Goal: Find contact information: Find contact information

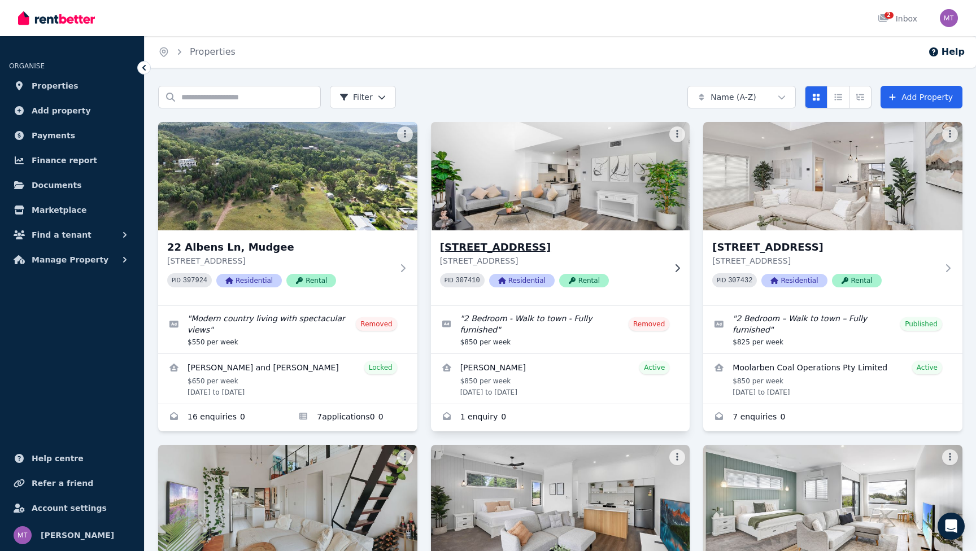
click at [668, 266] on div "[STREET_ADDRESS][GEOGRAPHIC_DATA][STREET_ADDRESS] PID 307410 Residential Rental" at bounding box center [560, 267] width 259 height 75
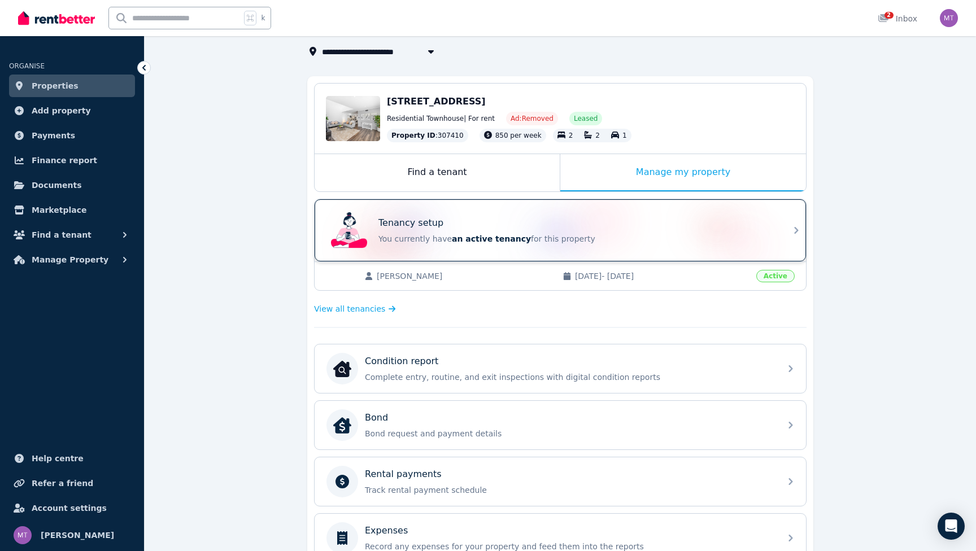
scroll to position [74, 0]
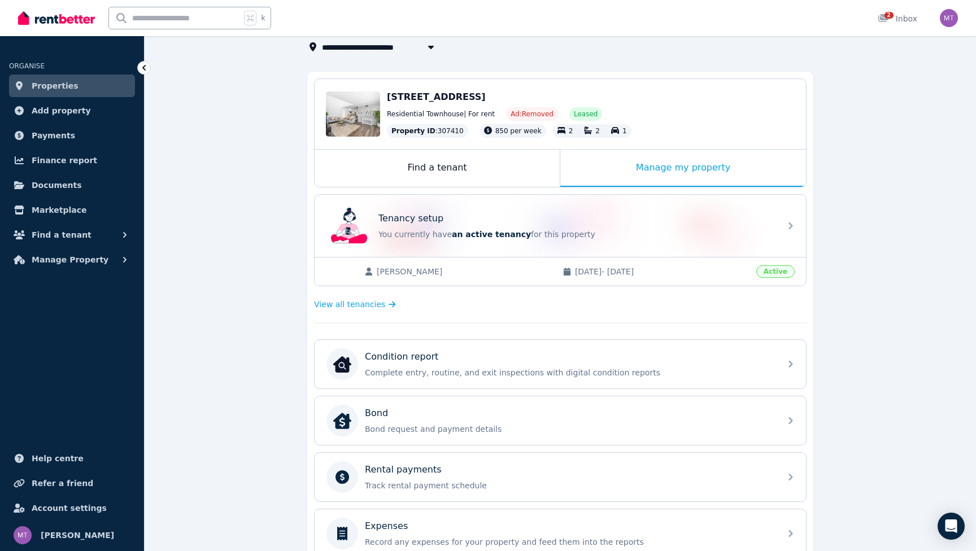
click at [533, 272] on span "[PERSON_NAME]" at bounding box center [464, 271] width 175 height 11
click at [366, 301] on span "View all tenancies" at bounding box center [349, 304] width 71 height 11
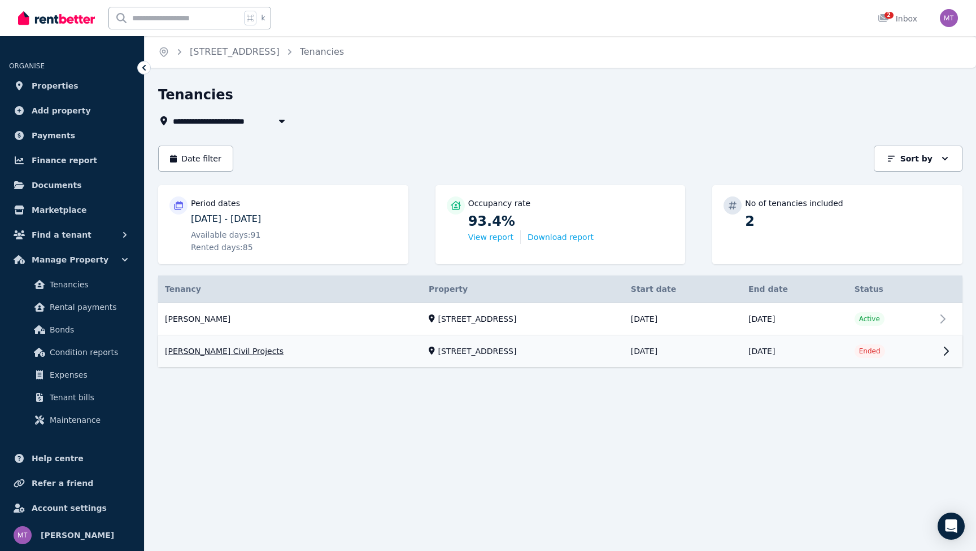
click at [925, 336] on link "View property details" at bounding box center [560, 352] width 804 height 32
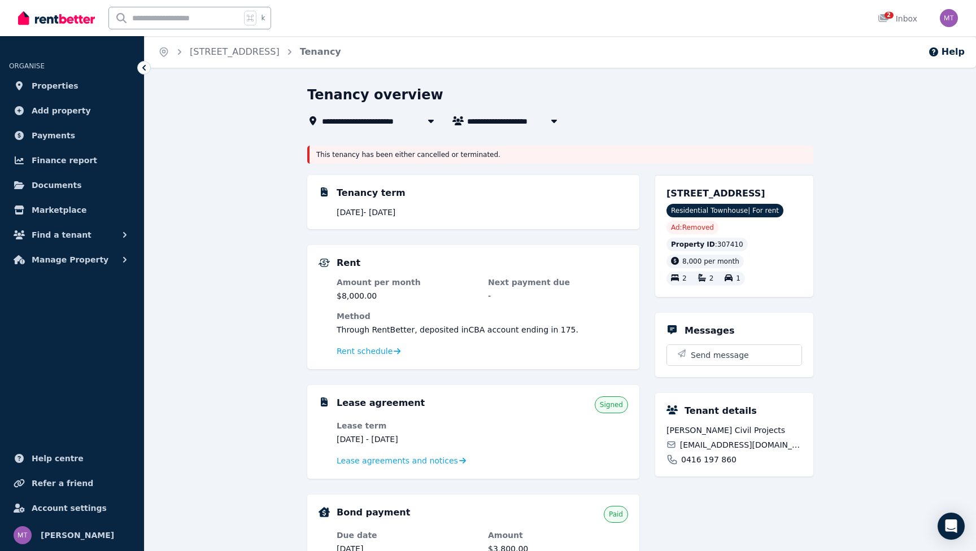
click at [528, 120] on span "[PERSON_NAME] Civil Projects" at bounding box center [536, 121] width 139 height 14
type input "**********"
click at [523, 147] on span "[PERSON_NAME]" at bounding box center [531, 142] width 114 height 11
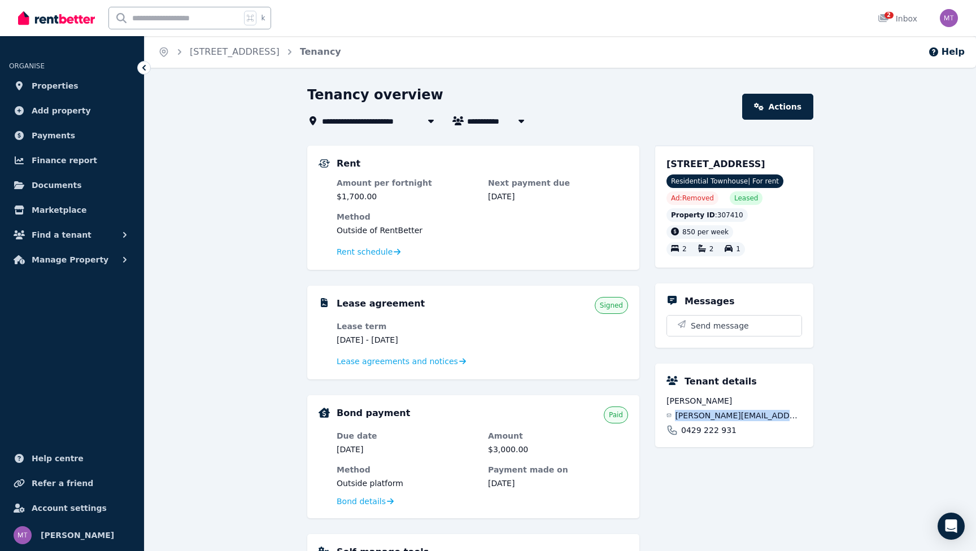
drag, startPoint x: 775, startPoint y: 427, endPoint x: 682, endPoint y: 427, distance: 92.1
click at [682, 421] on span "[PERSON_NAME][EMAIL_ADDRESS][PERSON_NAME][DOMAIN_NAME]" at bounding box center [738, 415] width 127 height 11
copy span "[PERSON_NAME][EMAIL_ADDRESS][PERSON_NAME][DOMAIN_NAME]"
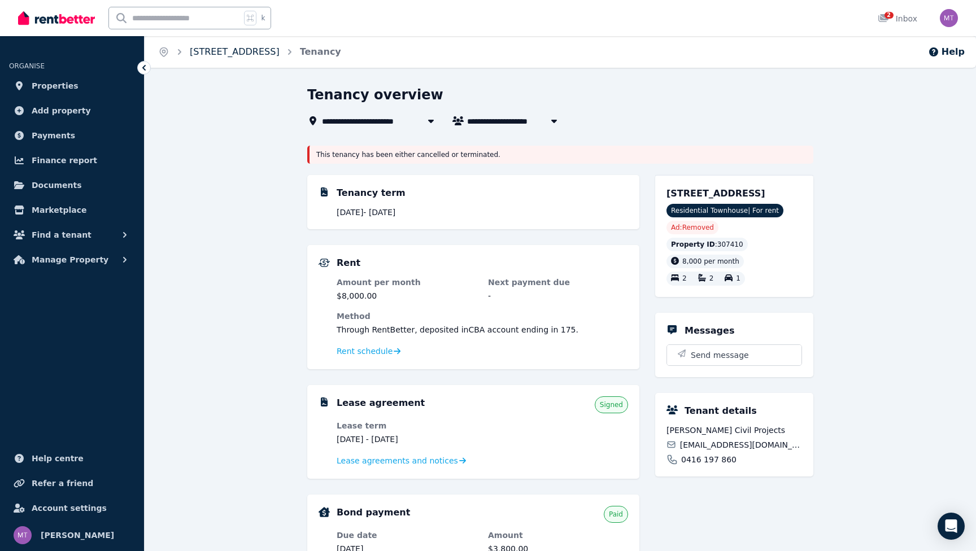
click at [253, 53] on link "[STREET_ADDRESS]" at bounding box center [235, 51] width 90 height 11
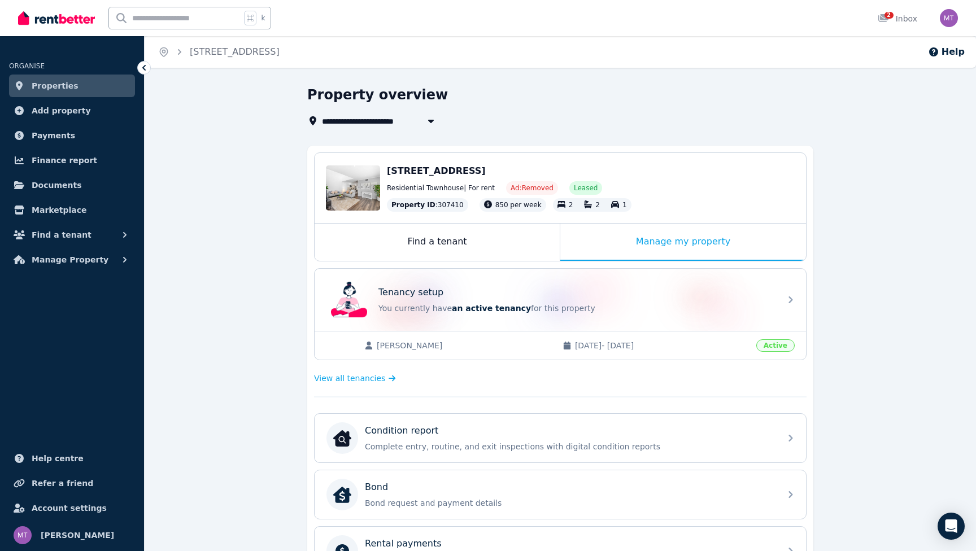
click at [116, 86] on link "Properties" at bounding box center [72, 86] width 126 height 23
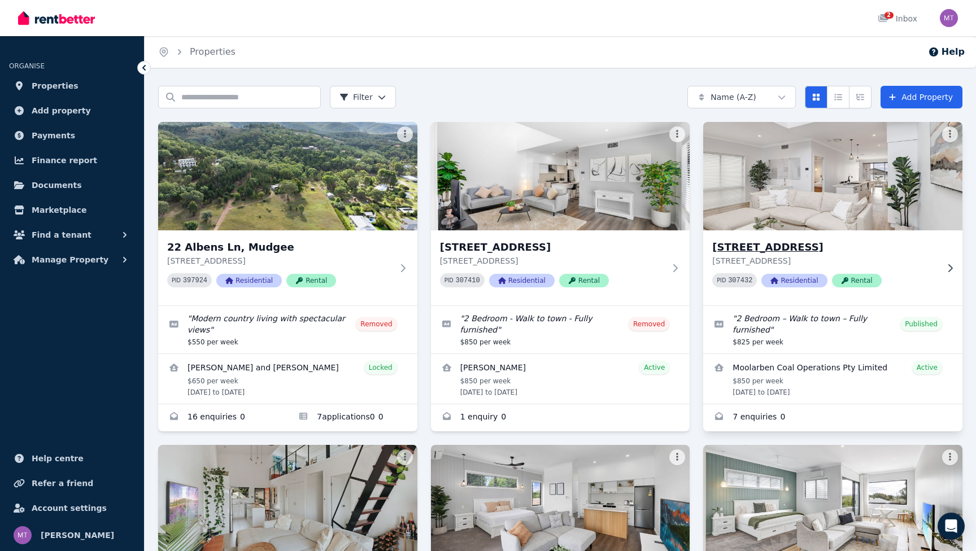
click at [814, 244] on h3 "[STREET_ADDRESS]" at bounding box center [824, 248] width 225 height 16
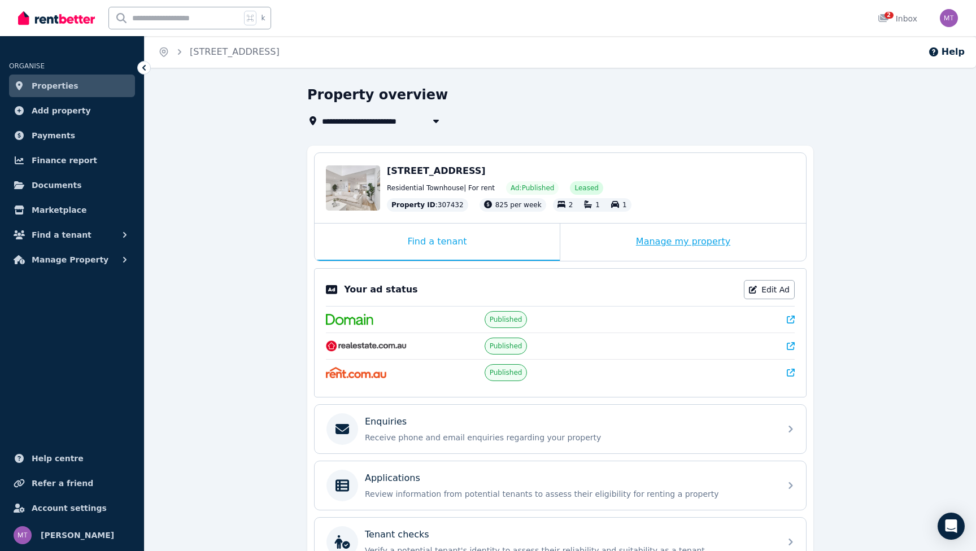
scroll to position [89, 0]
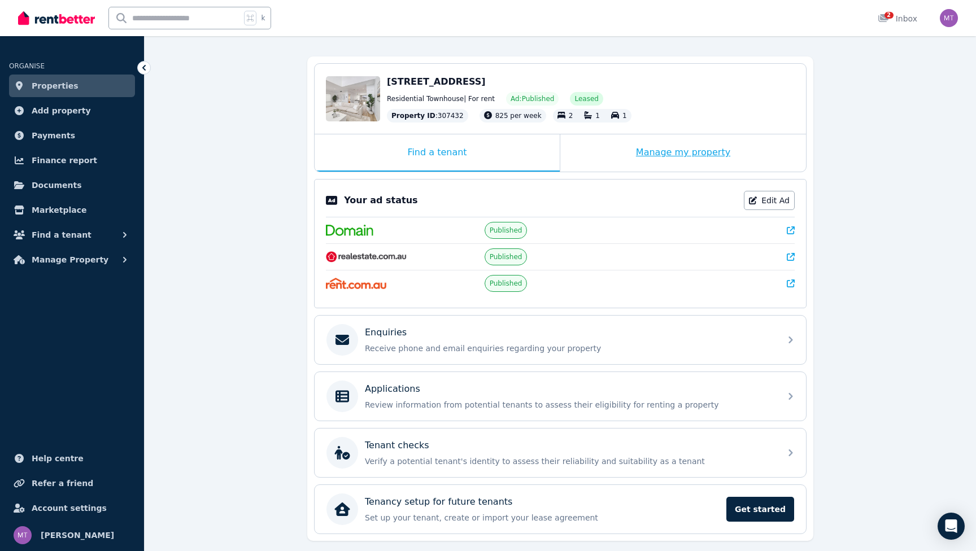
click at [685, 152] on div "Manage my property" at bounding box center [683, 152] width 246 height 37
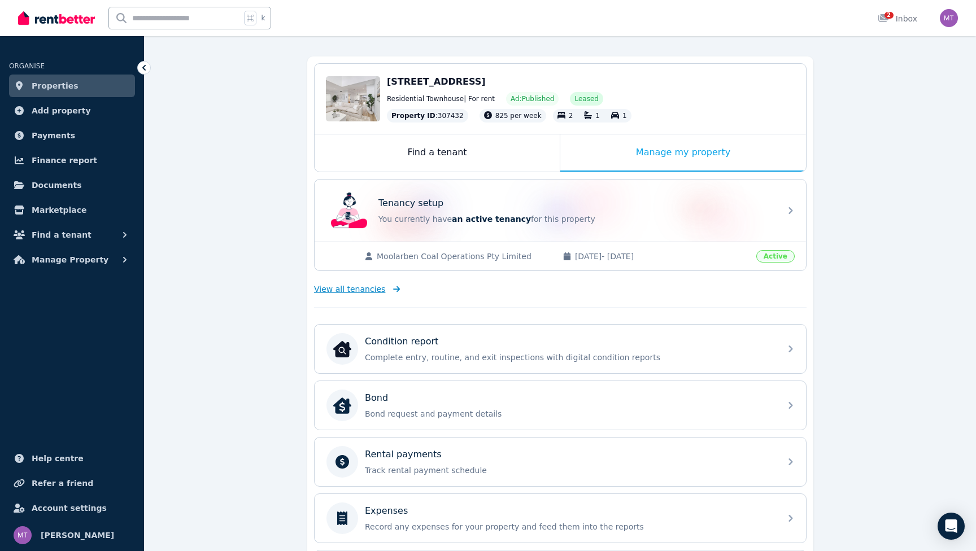
click at [367, 288] on span "View all tenancies" at bounding box center [349, 289] width 71 height 11
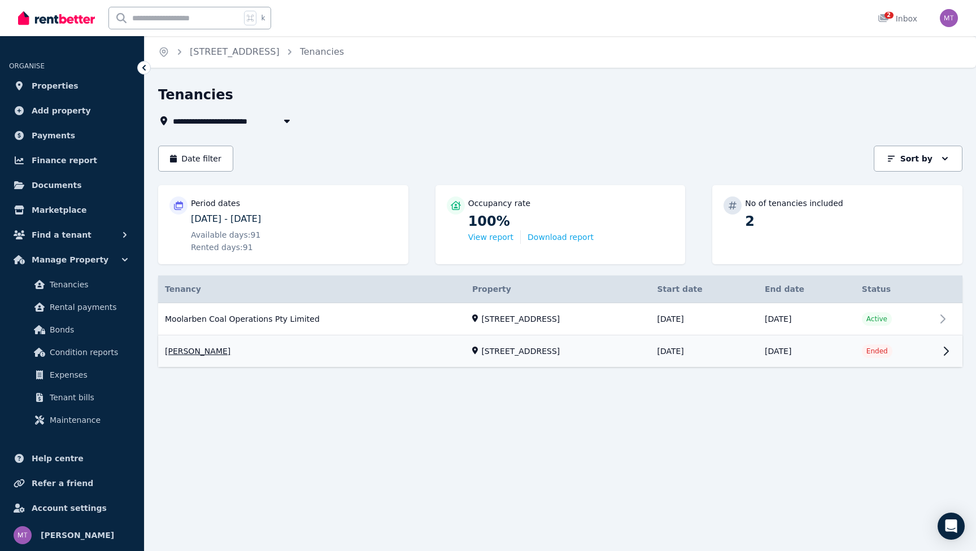
click at [532, 336] on link "View property details" at bounding box center [560, 352] width 804 height 32
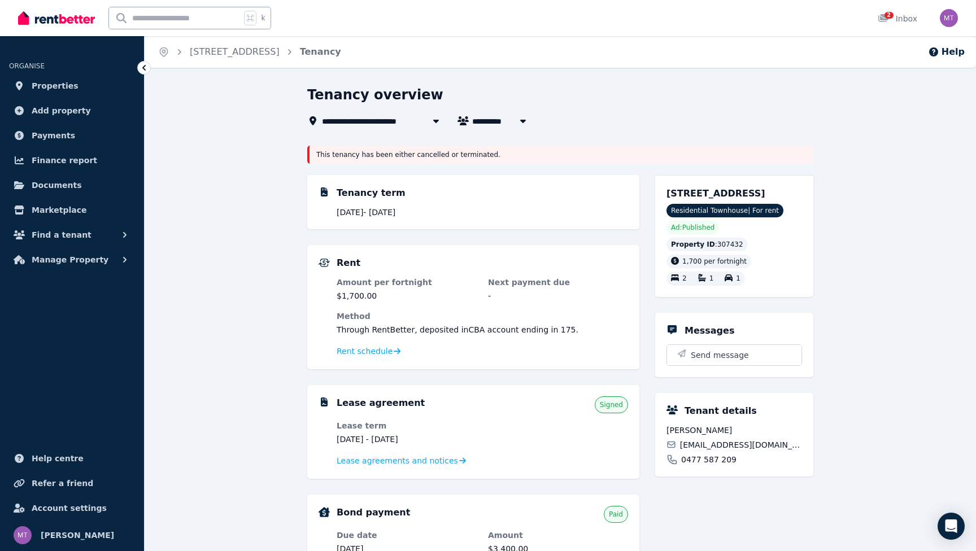
click at [494, 117] on span "[PERSON_NAME]" at bounding box center [515, 121] width 86 height 14
type input "**********"
click at [502, 145] on span "Moolarben Coal Operations Pty Limited" at bounding box center [536, 142] width 114 height 11
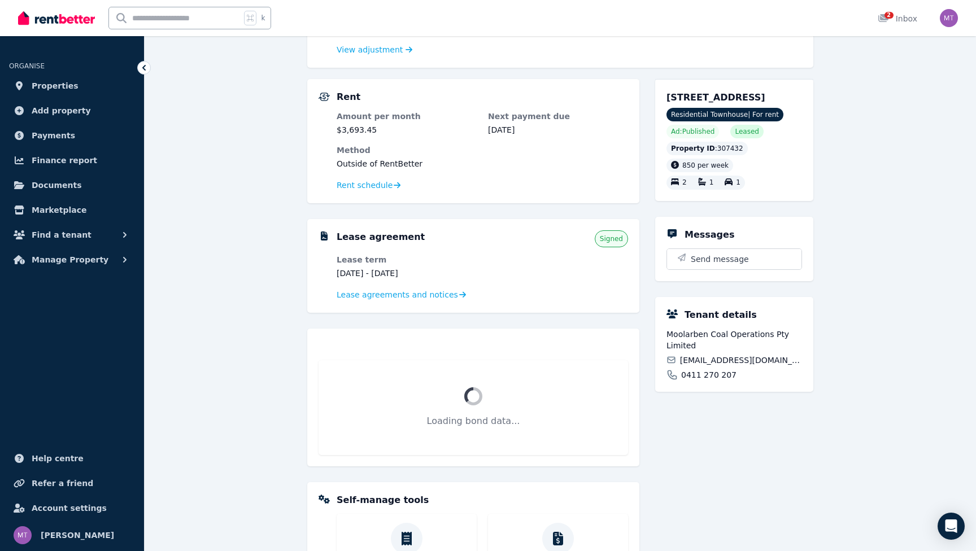
scroll to position [208, 0]
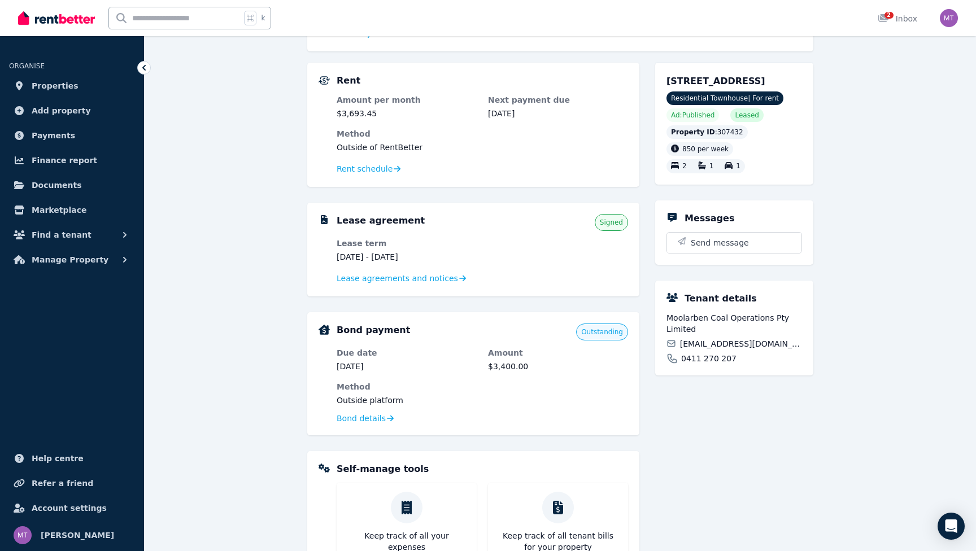
click at [686, 350] on span "[EMAIL_ADDRESS][DOMAIN_NAME]" at bounding box center [741, 343] width 122 height 11
click at [672, 349] on icon at bounding box center [672, 344] width 10 height 10
click at [716, 364] on div "Moolarben Coal Operations Pty Limited [EMAIL_ADDRESS][DOMAIN_NAME] 0411 270 207" at bounding box center [735, 338] width 136 height 52
drag, startPoint x: 689, startPoint y: 356, endPoint x: 817, endPoint y: 363, distance: 127.9
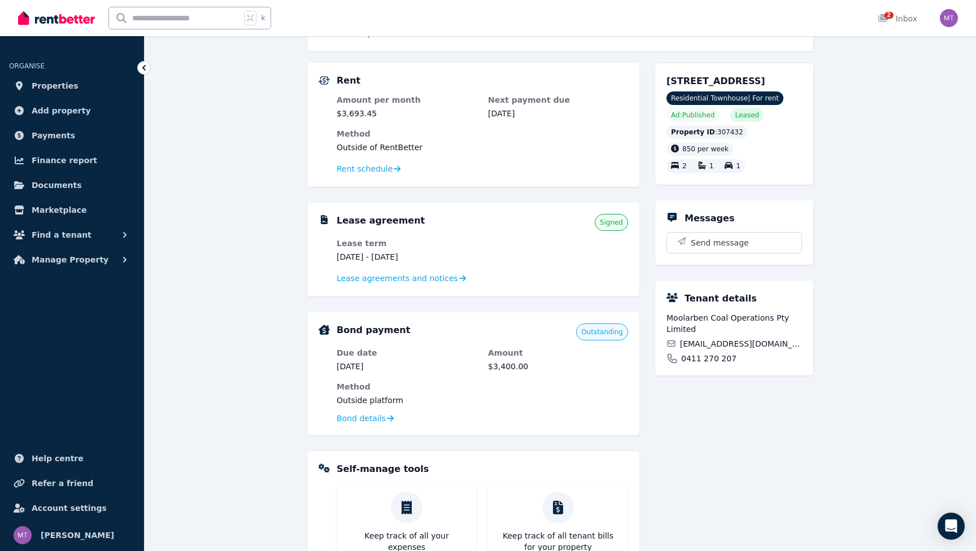
click at [817, 363] on div "**********" at bounding box center [561, 304] width 832 height 854
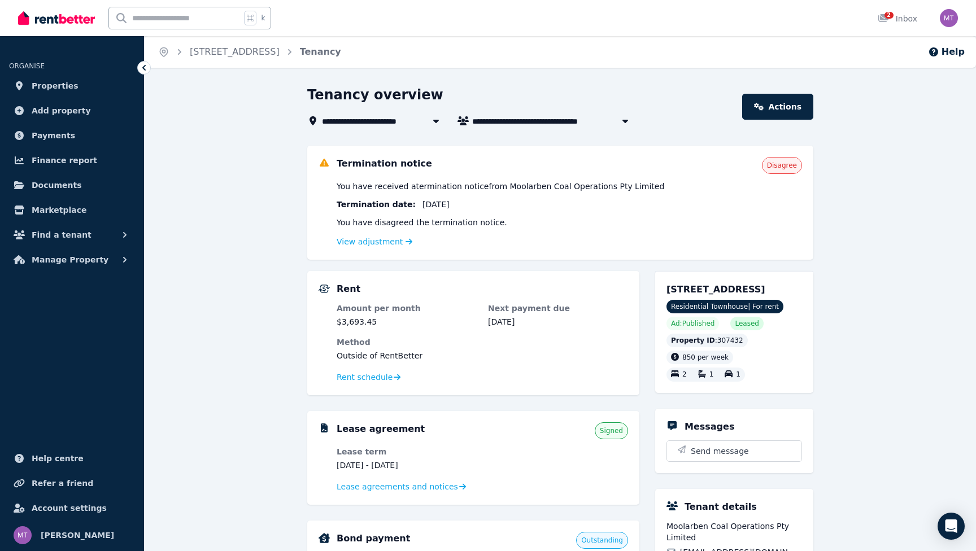
scroll to position [0, 0]
click at [248, 46] on span "[STREET_ADDRESS]" at bounding box center [235, 52] width 90 height 14
click at [243, 59] on ol "Home [STREET_ADDRESS]" at bounding box center [250, 52] width 210 height 32
click at [254, 47] on link "[STREET_ADDRESS]" at bounding box center [235, 51] width 90 height 11
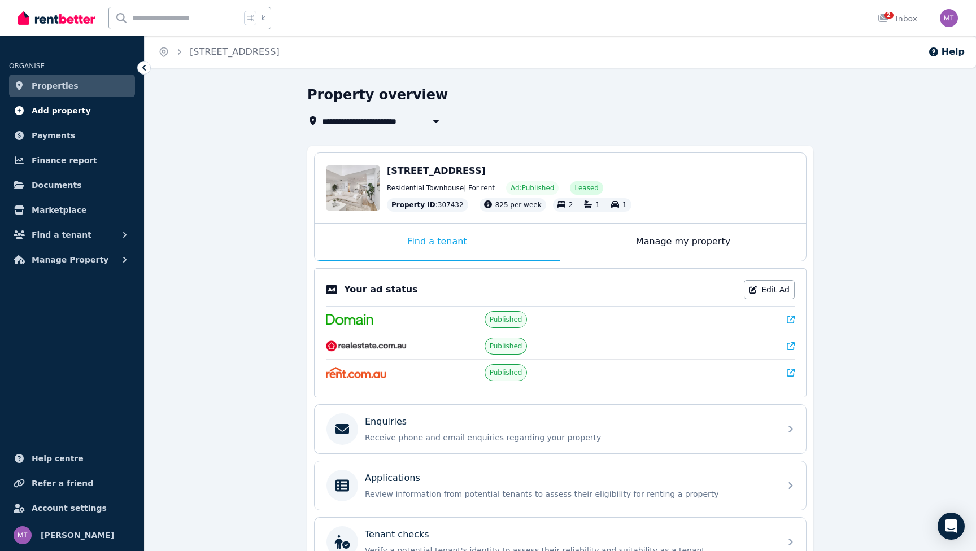
click at [55, 116] on span "Add property" at bounding box center [61, 111] width 59 height 14
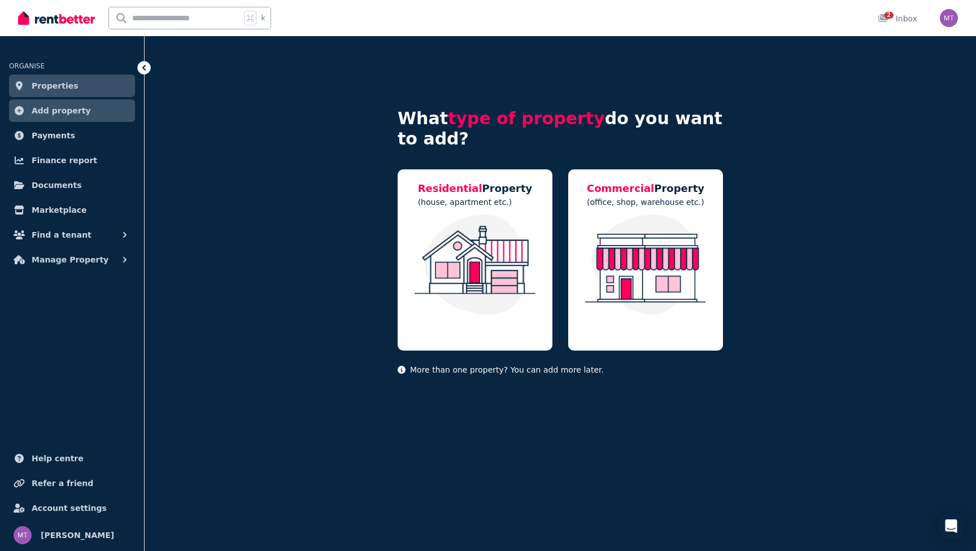
click at [66, 86] on span "Properties" at bounding box center [55, 86] width 47 height 14
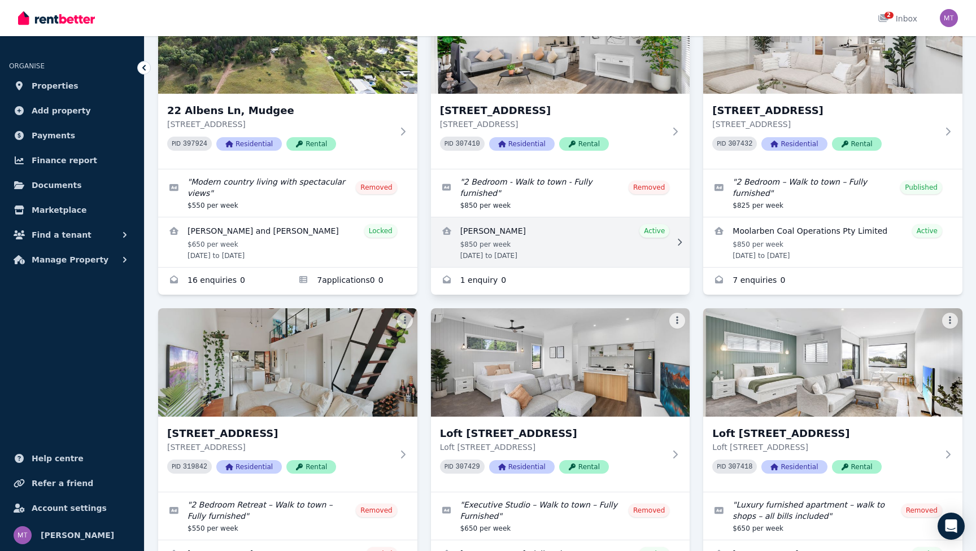
scroll to position [142, 0]
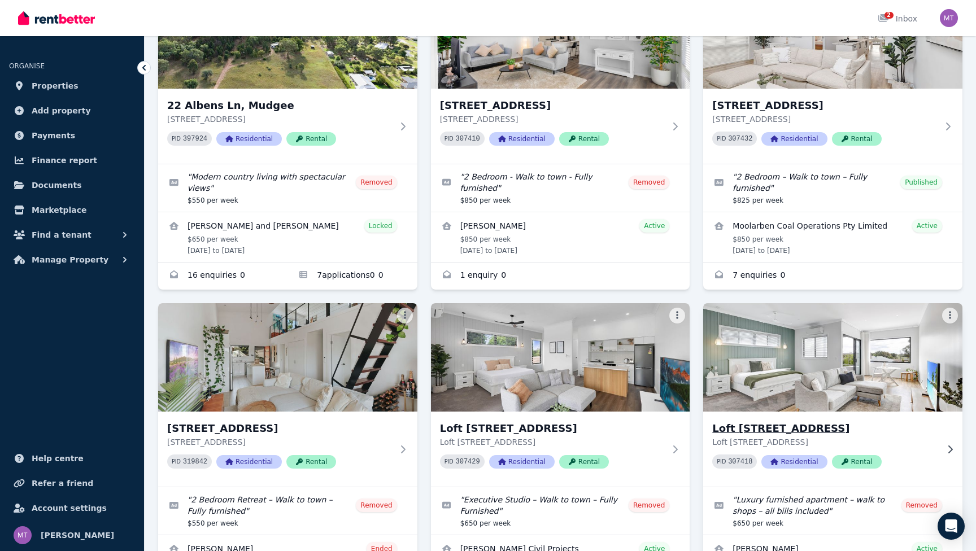
click at [886, 426] on h3 "Loft [STREET_ADDRESS]" at bounding box center [824, 429] width 225 height 16
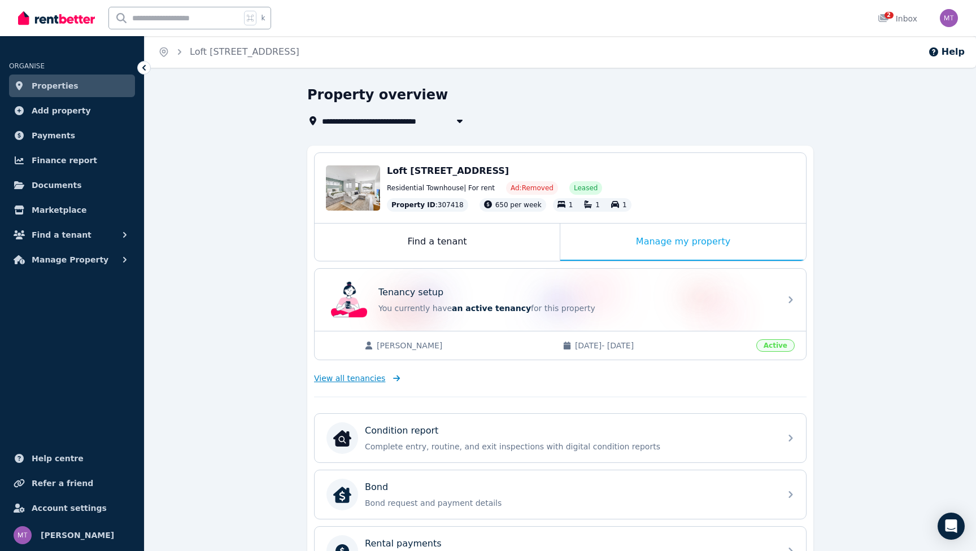
click at [371, 379] on span "View all tenancies" at bounding box center [349, 378] width 71 height 11
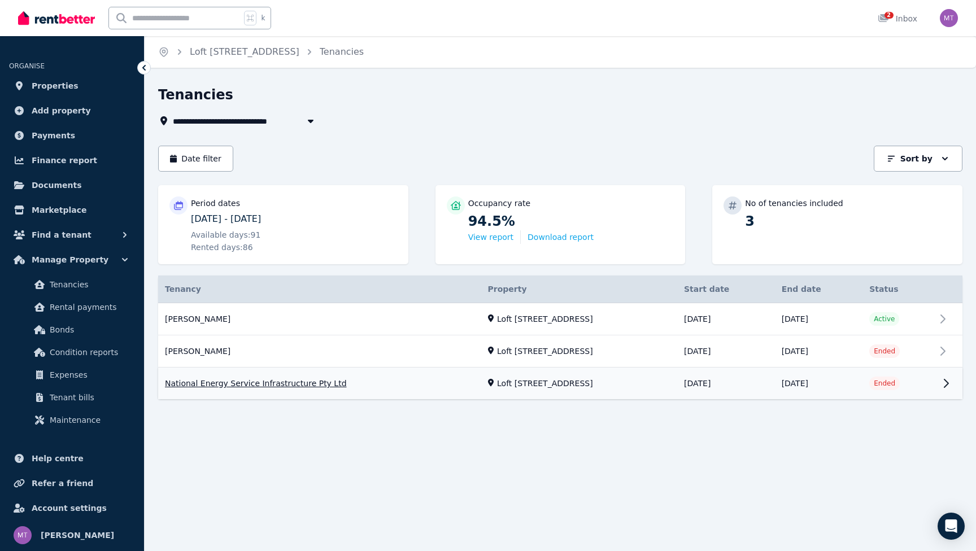
click at [572, 368] on link "View property details" at bounding box center [560, 384] width 804 height 32
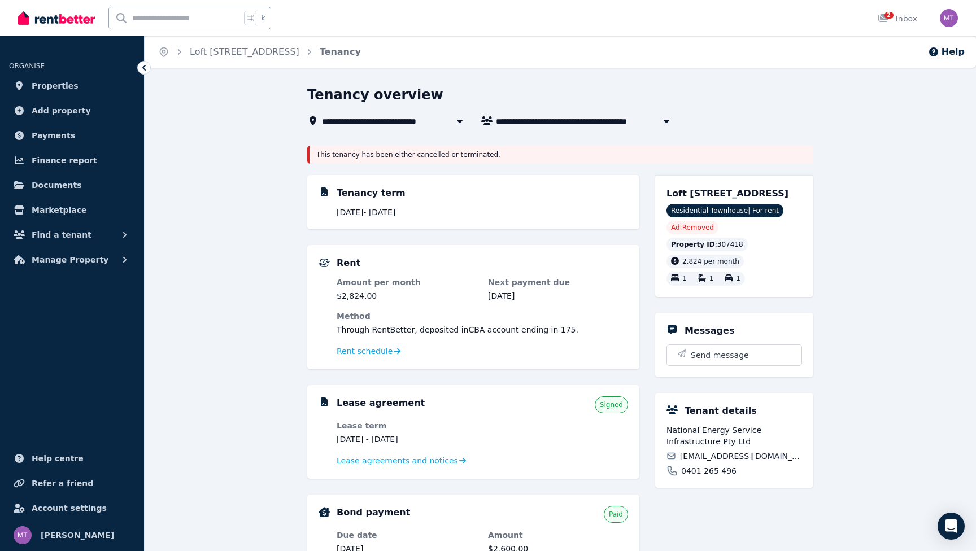
click at [576, 118] on span "National Energy Service Infrastructure Pty Ltd" at bounding box center [586, 121] width 181 height 14
type input "**********"
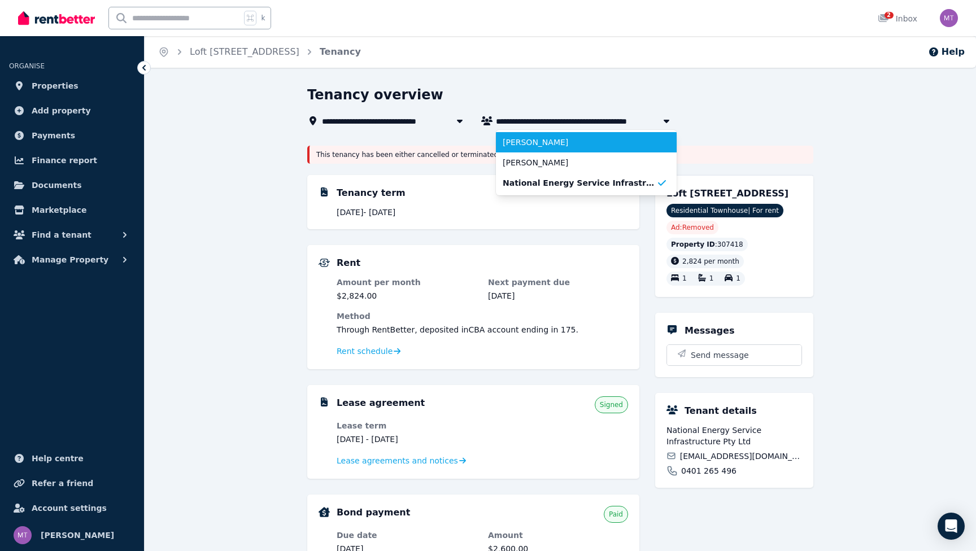
click at [558, 141] on span "[PERSON_NAME]" at bounding box center [580, 142] width 154 height 11
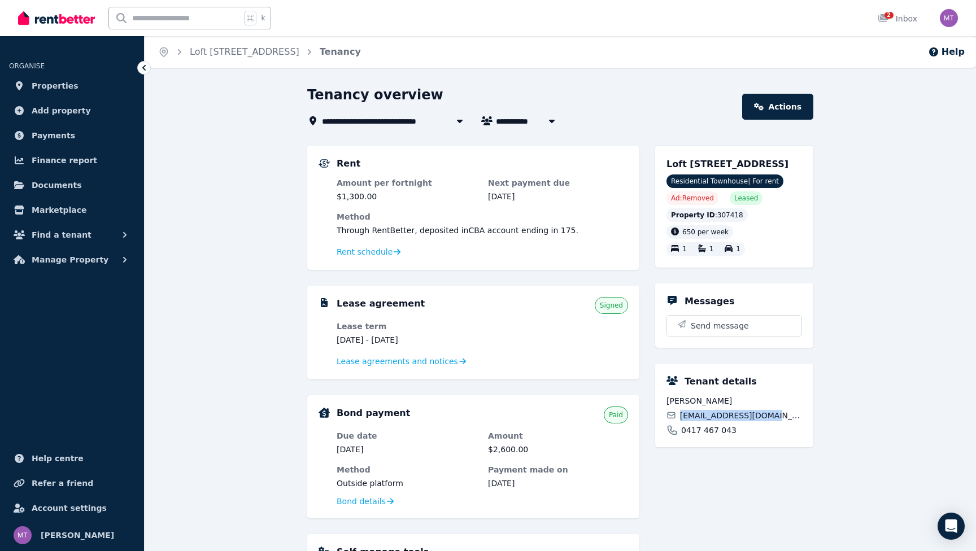
drag, startPoint x: 775, startPoint y: 431, endPoint x: 682, endPoint y: 430, distance: 93.2
click at [682, 421] on div "[EMAIL_ADDRESS][DOMAIN_NAME]" at bounding box center [735, 415] width 136 height 11
copy span "[EMAIL_ADDRESS][DOMAIN_NAME]"
